Goal: Check status: Check status

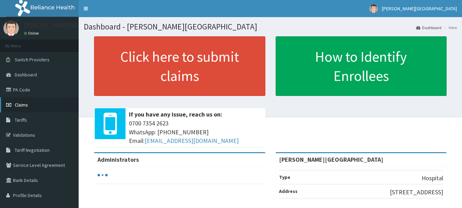
click at [25, 103] on span "Claims" at bounding box center [21, 105] width 13 height 6
click at [16, 104] on span "Claims" at bounding box center [21, 105] width 13 height 6
click at [25, 108] on link "Claims" at bounding box center [39, 104] width 79 height 15
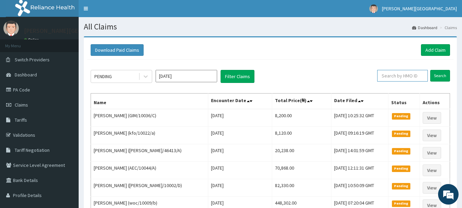
click at [415, 73] on input "text" at bounding box center [402, 76] width 51 height 12
type input "kmb/10078/b"
click at [430, 70] on input "Search" at bounding box center [440, 76] width 20 height 12
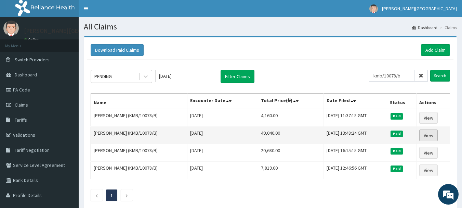
click at [427, 135] on link "View" at bounding box center [429, 135] width 18 height 12
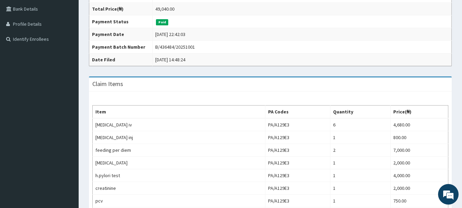
scroll to position [34, 0]
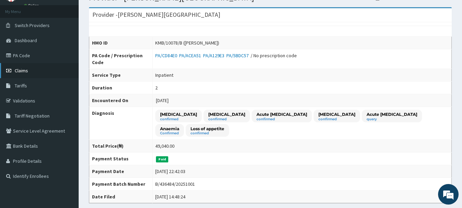
click at [29, 73] on link "Claims" at bounding box center [39, 70] width 79 height 15
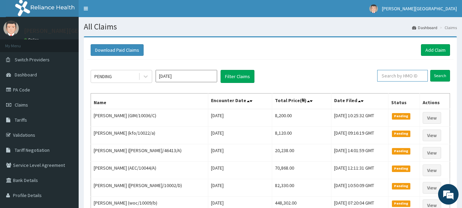
click at [404, 74] on input "text" at bounding box center [402, 76] width 51 height 12
paste input "HAM/10035/A"
click at [446, 78] on input "Search" at bounding box center [440, 76] width 20 height 12
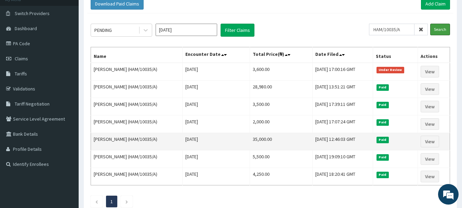
scroll to position [34, 0]
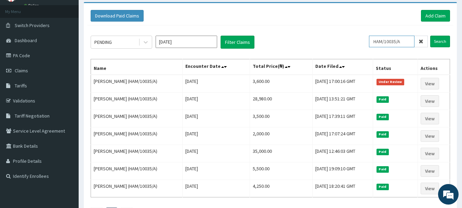
click at [411, 37] on input "HAM/10035/A" at bounding box center [392, 42] width 46 height 12
click at [430, 36] on input "Search" at bounding box center [440, 42] width 20 height 12
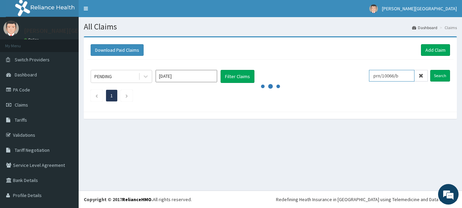
scroll to position [0, 0]
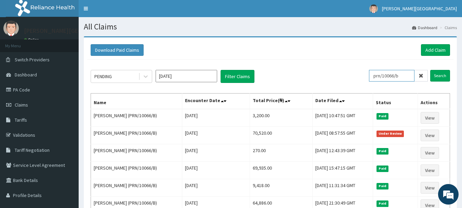
click at [393, 77] on input "prn/10066/b" at bounding box center [392, 76] width 46 height 12
click at [394, 77] on input "prn/10066/b" at bounding box center [392, 76] width 46 height 12
type input "etz/10002/d"
click at [430, 70] on input "Search" at bounding box center [440, 76] width 20 height 12
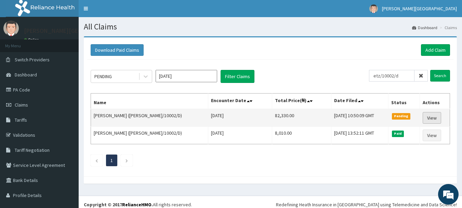
click at [423, 118] on link "View" at bounding box center [432, 118] width 18 height 12
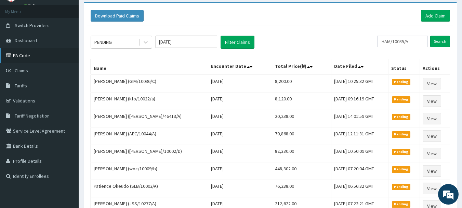
click at [25, 56] on link "PA Code" at bounding box center [39, 55] width 79 height 15
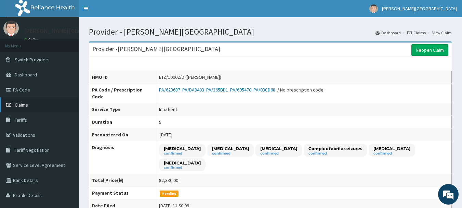
click at [22, 104] on span "Claims" at bounding box center [21, 105] width 13 height 6
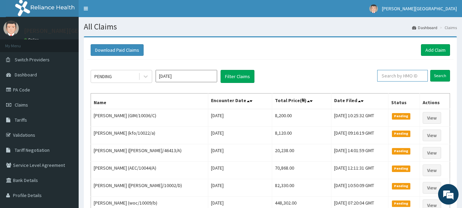
click at [398, 80] on input "text" at bounding box center [402, 76] width 51 height 12
paste input "woc/10009/b"
type input "woc/10009/b"
click at [442, 76] on input "Search" at bounding box center [440, 76] width 20 height 12
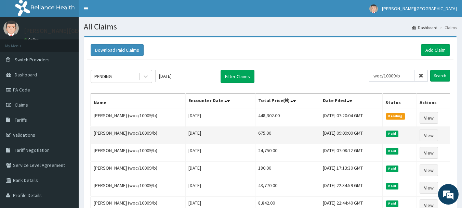
click at [447, 132] on td "View" at bounding box center [433, 135] width 33 height 17
